Goal: Find specific page/section: Find specific page/section

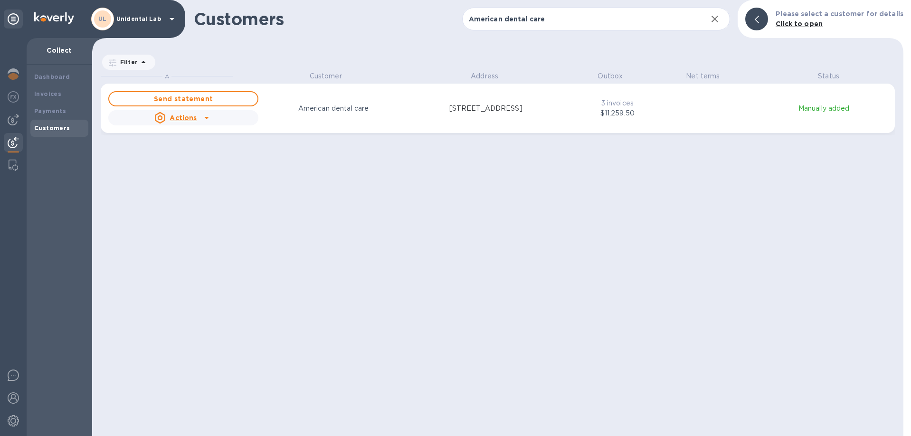
scroll to position [365, 811]
click at [59, 73] on div "Dashboard" at bounding box center [59, 77] width 50 height 10
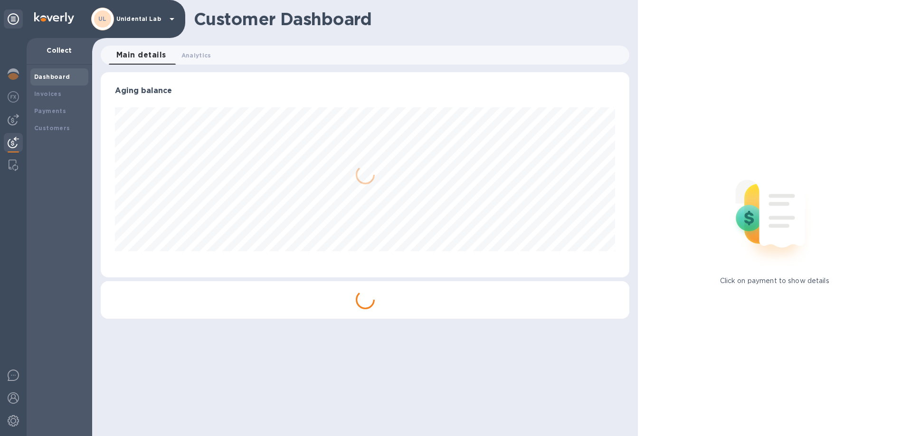
scroll to position [205, 529]
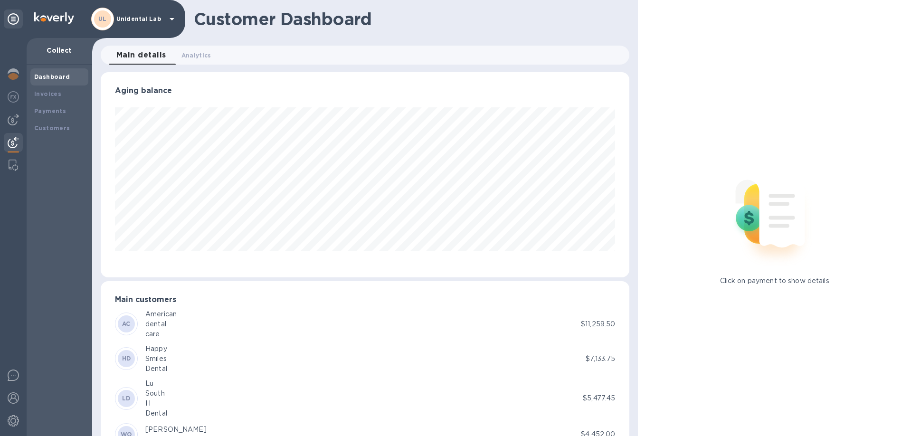
click at [154, 18] on p "Unidental Lab" at bounding box center [140, 19] width 48 height 7
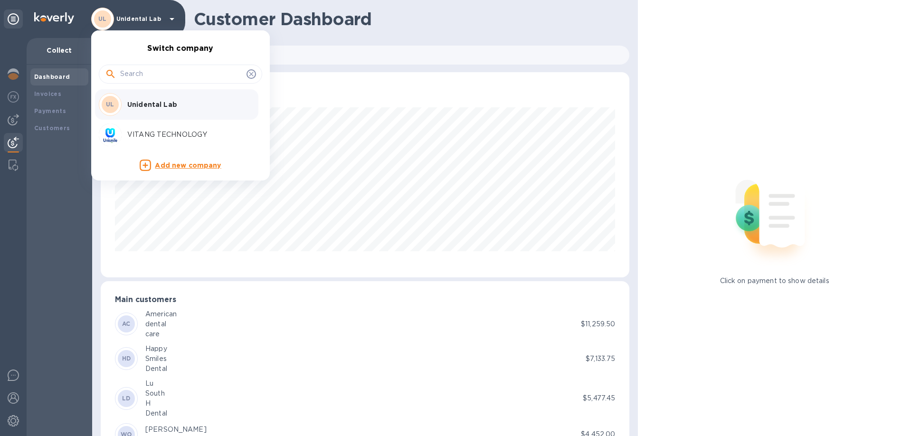
click at [151, 106] on p "Unidental Lab" at bounding box center [187, 105] width 120 height 10
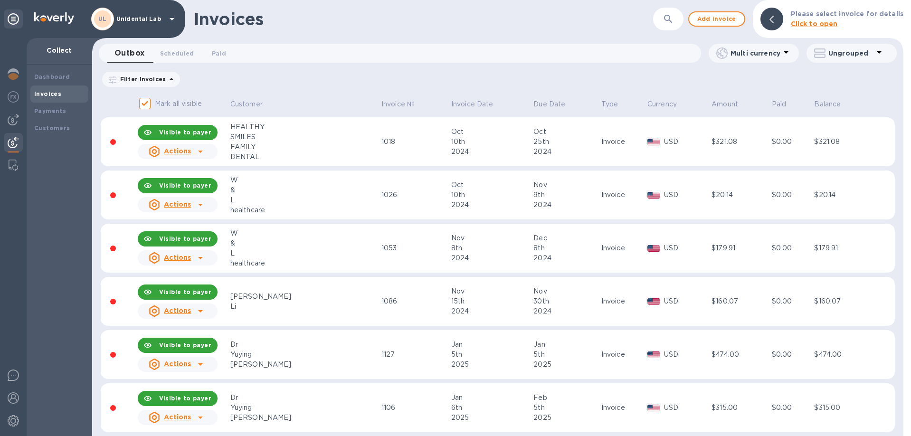
click at [271, 98] on th "Customer" at bounding box center [304, 104] width 151 height 25
click at [667, 14] on button "button" at bounding box center [668, 19] width 23 height 23
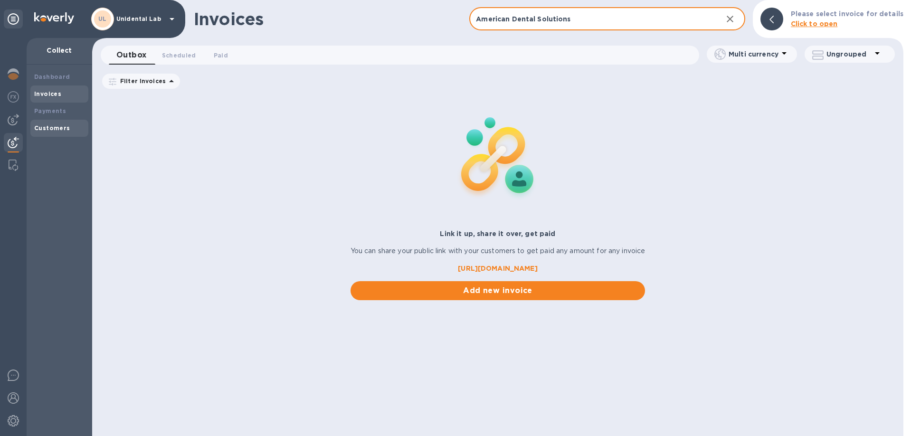
type input "American Dental Solutions"
click at [49, 132] on div "Customers" at bounding box center [59, 129] width 50 height 10
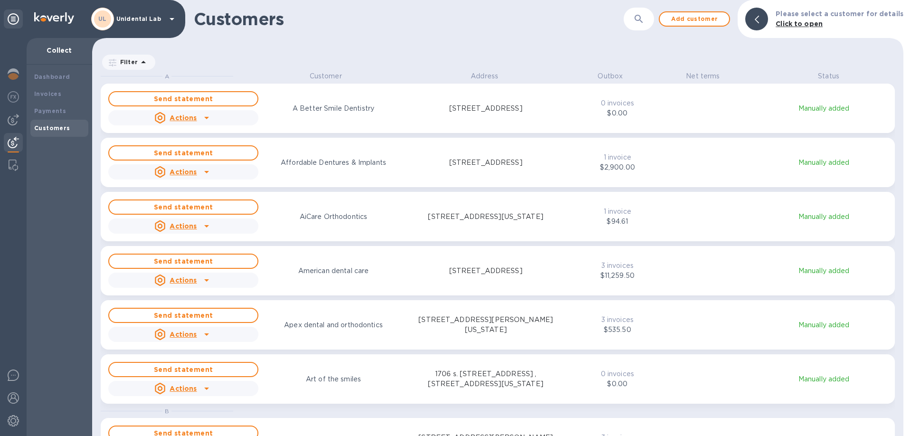
scroll to position [365, 811]
click at [641, 18] on icon "button" at bounding box center [639, 19] width 8 height 8
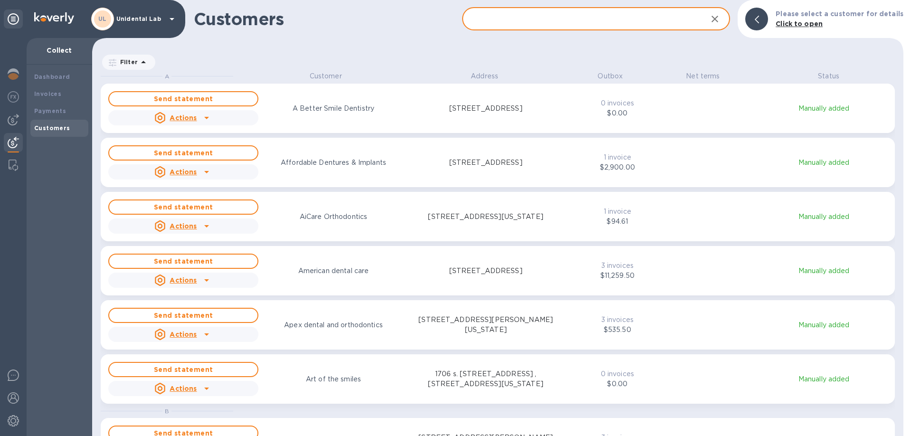
paste input "[EMAIL_ADDRESS][DOMAIN_NAME]"
type input "[EMAIL_ADDRESS][DOMAIN_NAME]"
click at [559, 18] on input "text" at bounding box center [581, 19] width 238 height 23
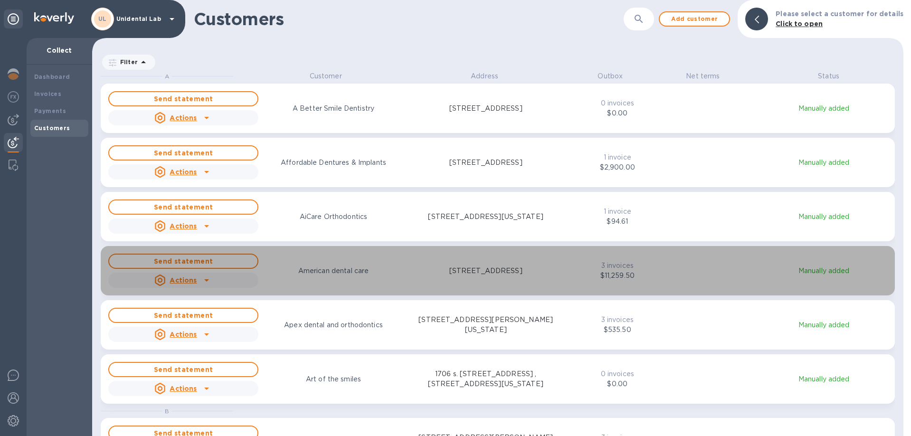
click at [361, 284] on div "Send statement Actions American dental care [STREET_ADDRESS]" at bounding box center [334, 271] width 457 height 38
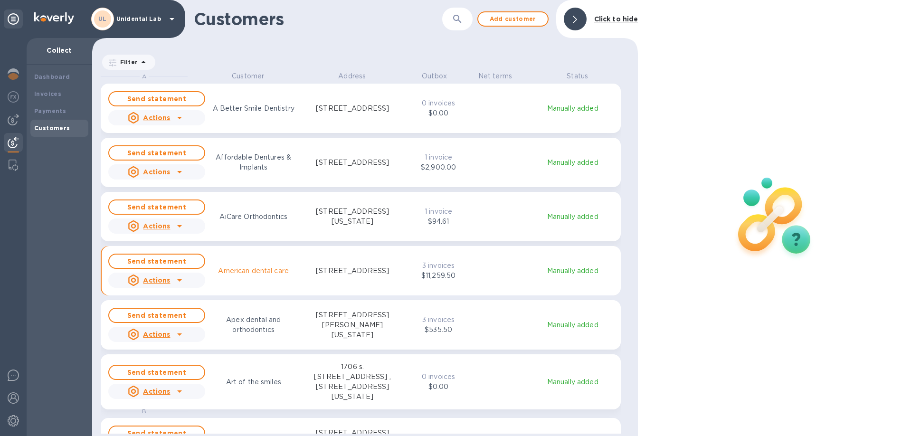
scroll to position [0, 0]
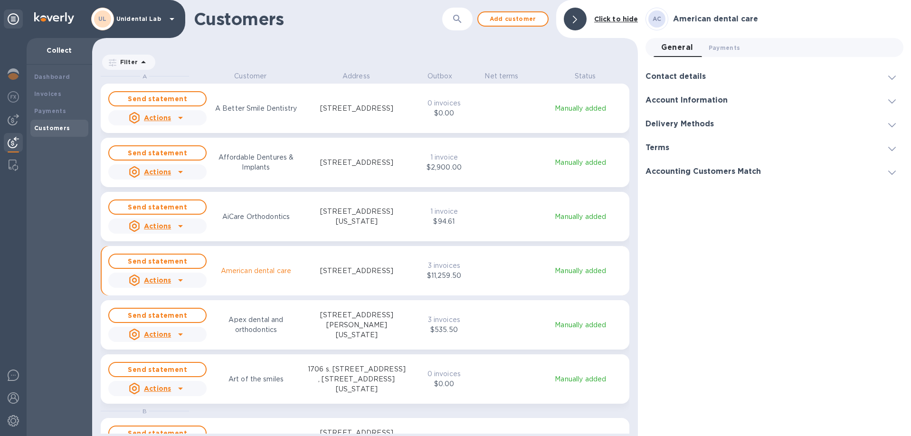
click at [573, 31] on div at bounding box center [575, 19] width 30 height 30
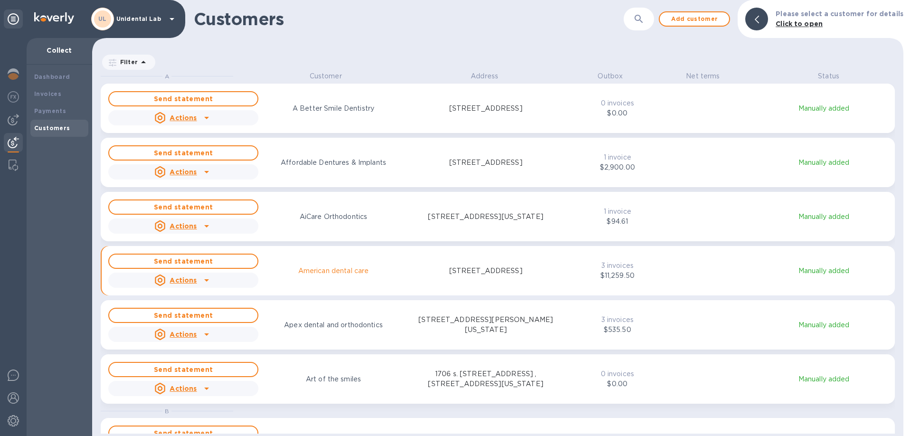
scroll to position [365, 811]
